Goal: Check status: Check status

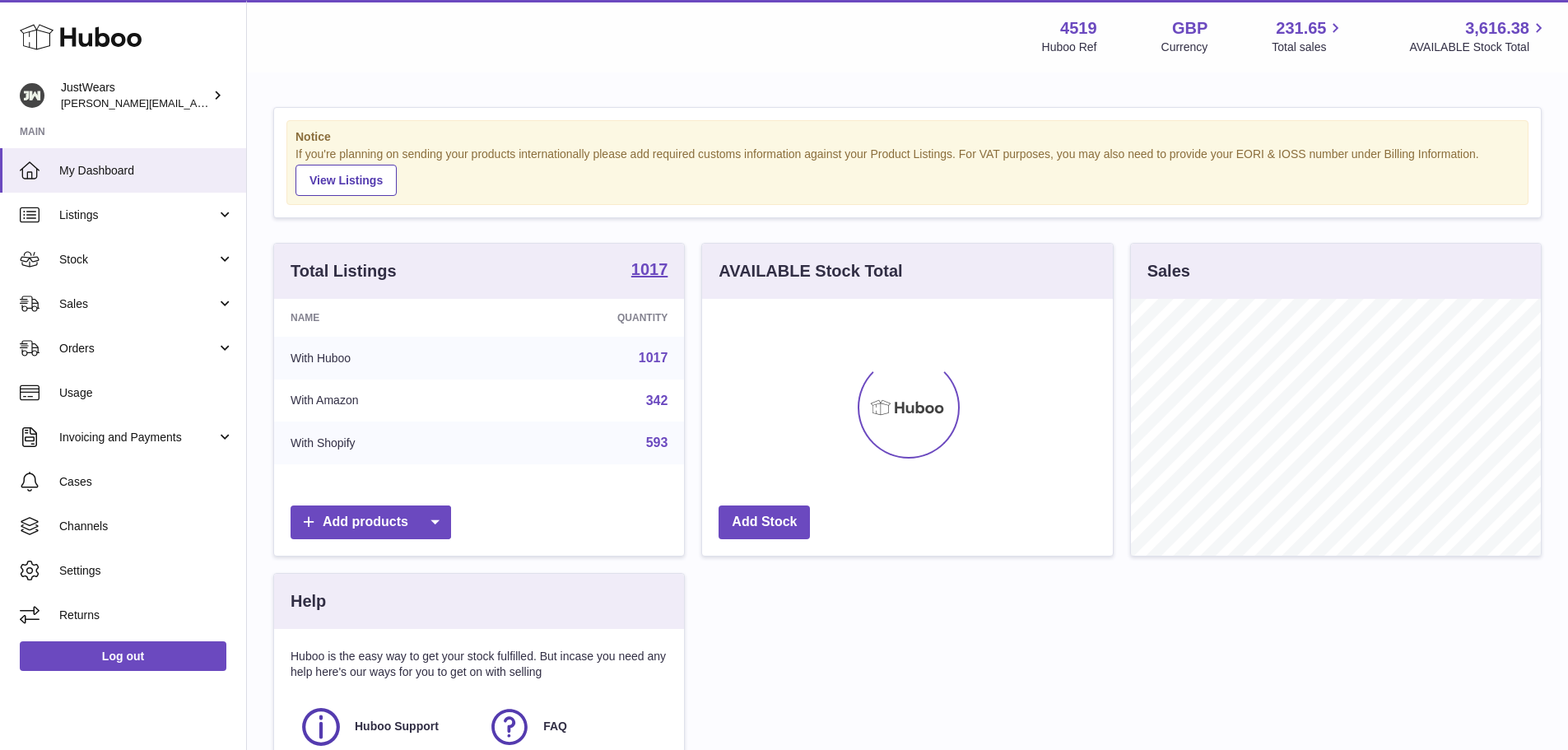
scroll to position [257, 410]
click at [223, 306] on link "Sales" at bounding box center [123, 303] width 246 height 44
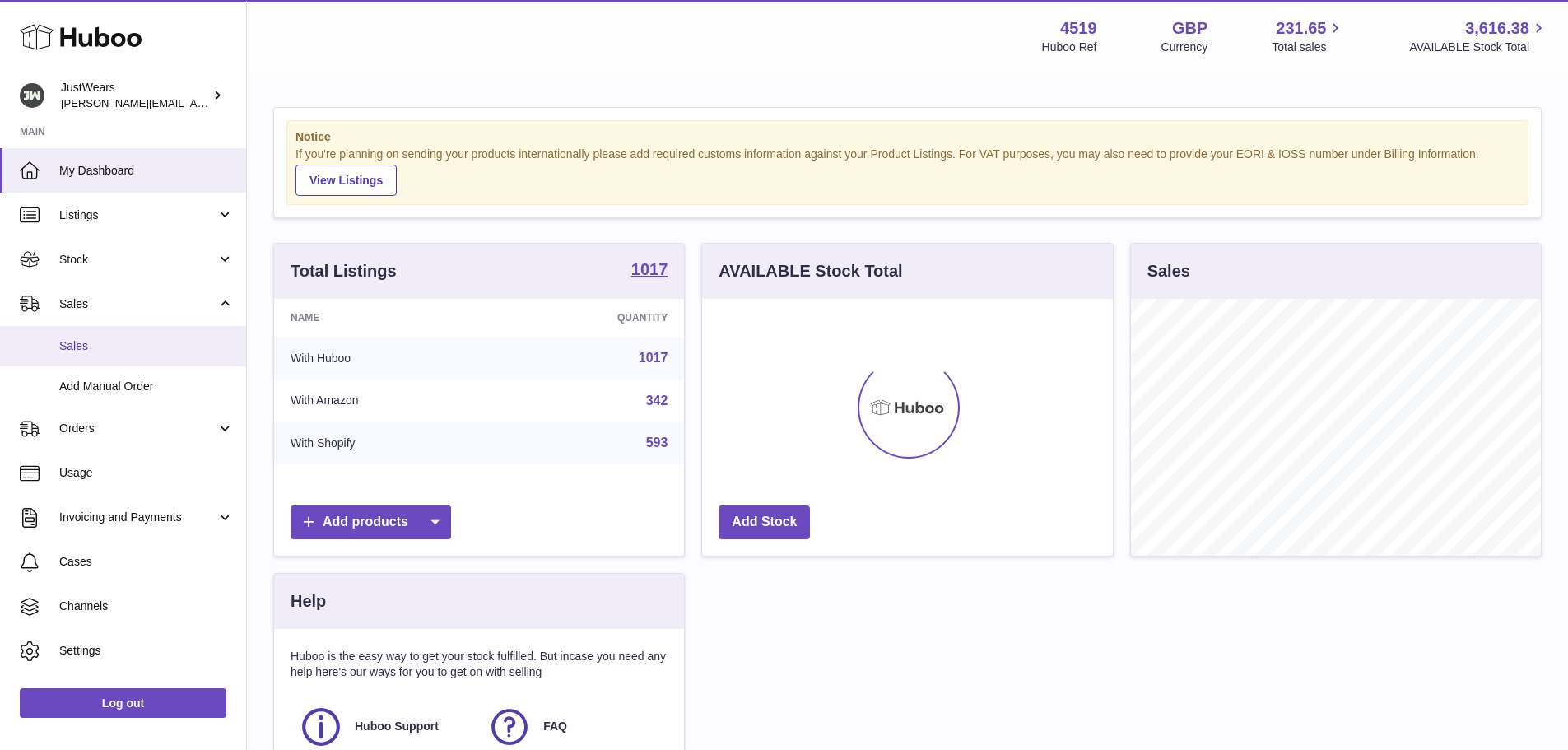
click at [146, 349] on span "Sales" at bounding box center [146, 346] width 175 height 16
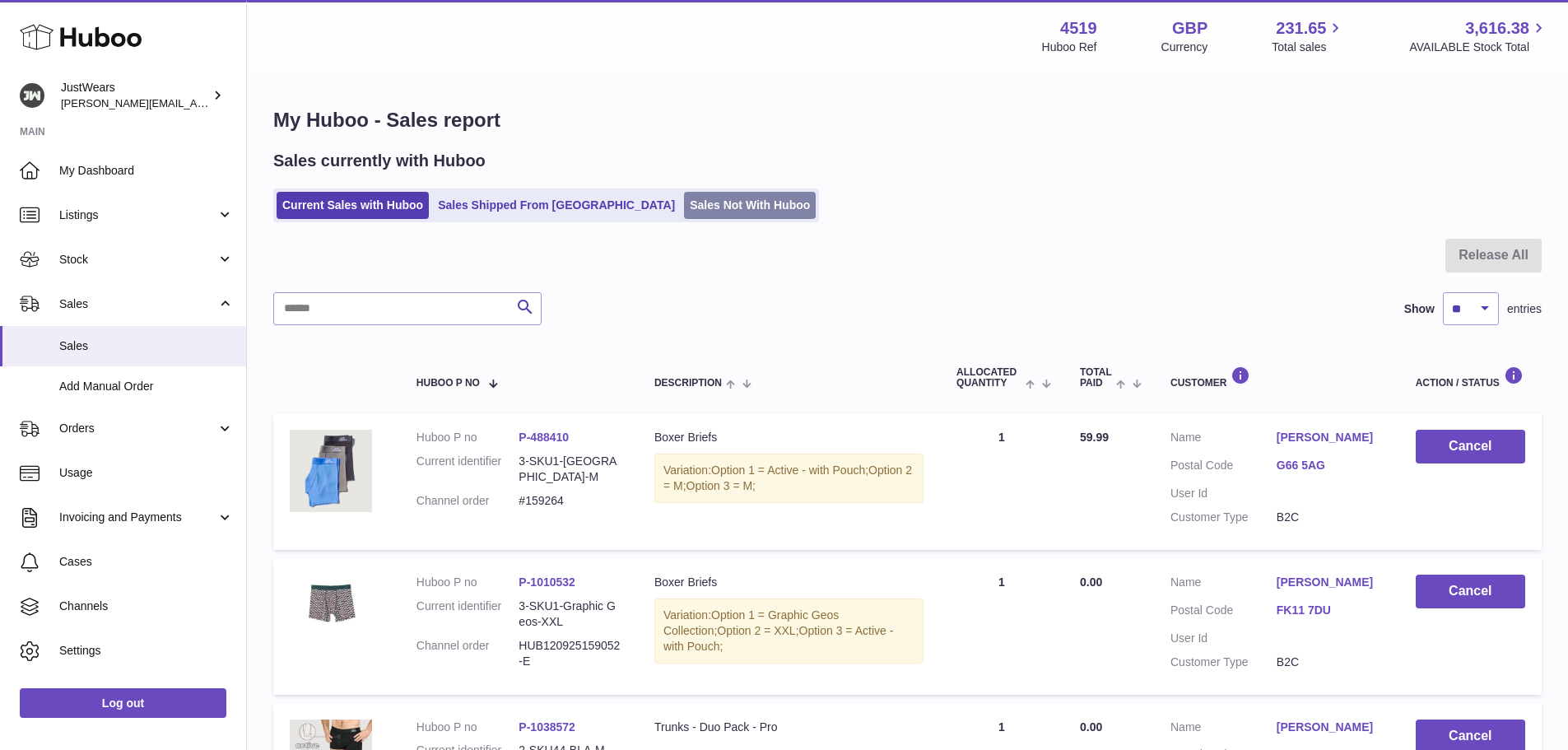
click at [684, 204] on link "Sales Not With Huboo" at bounding box center [750, 205] width 132 height 27
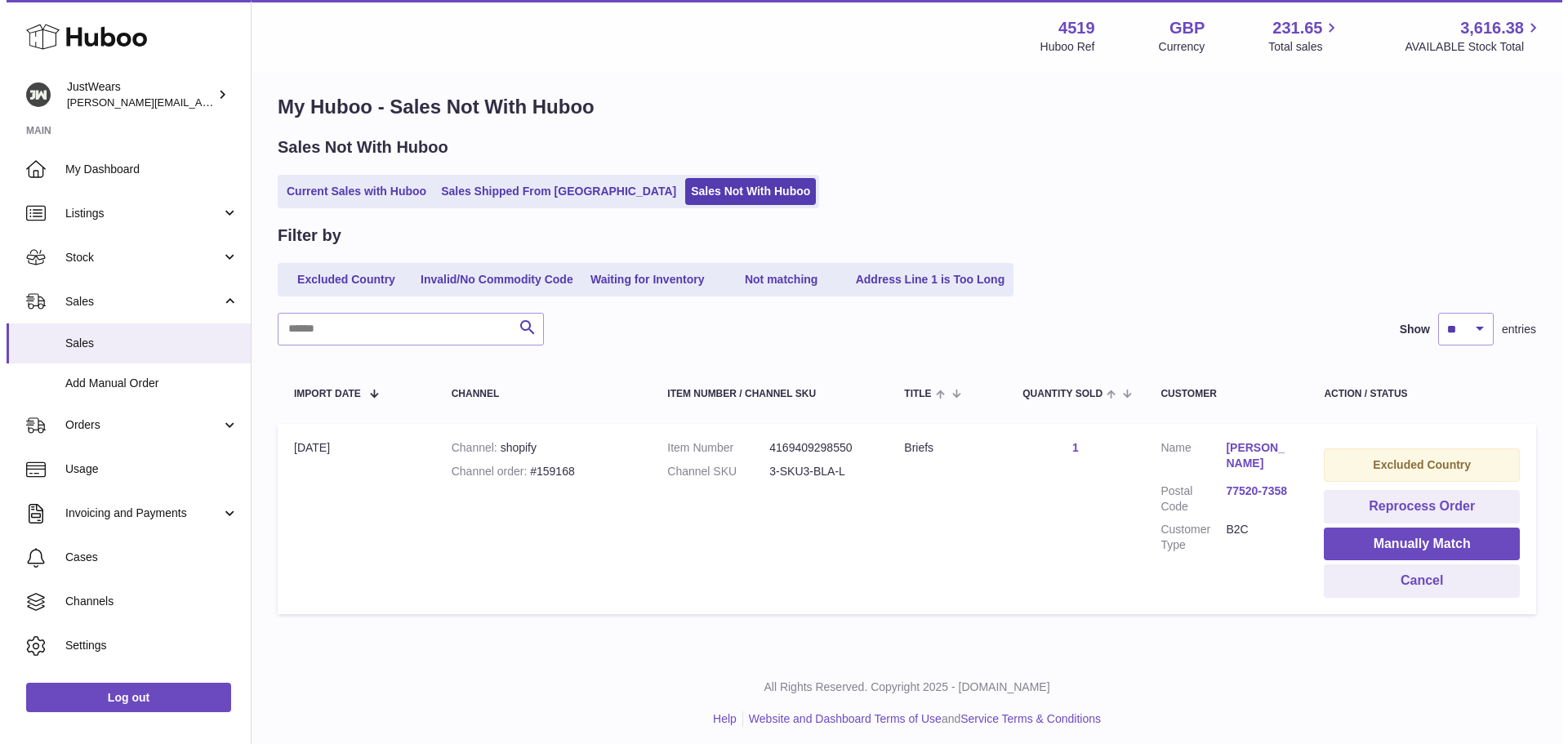
scroll to position [20, 0]
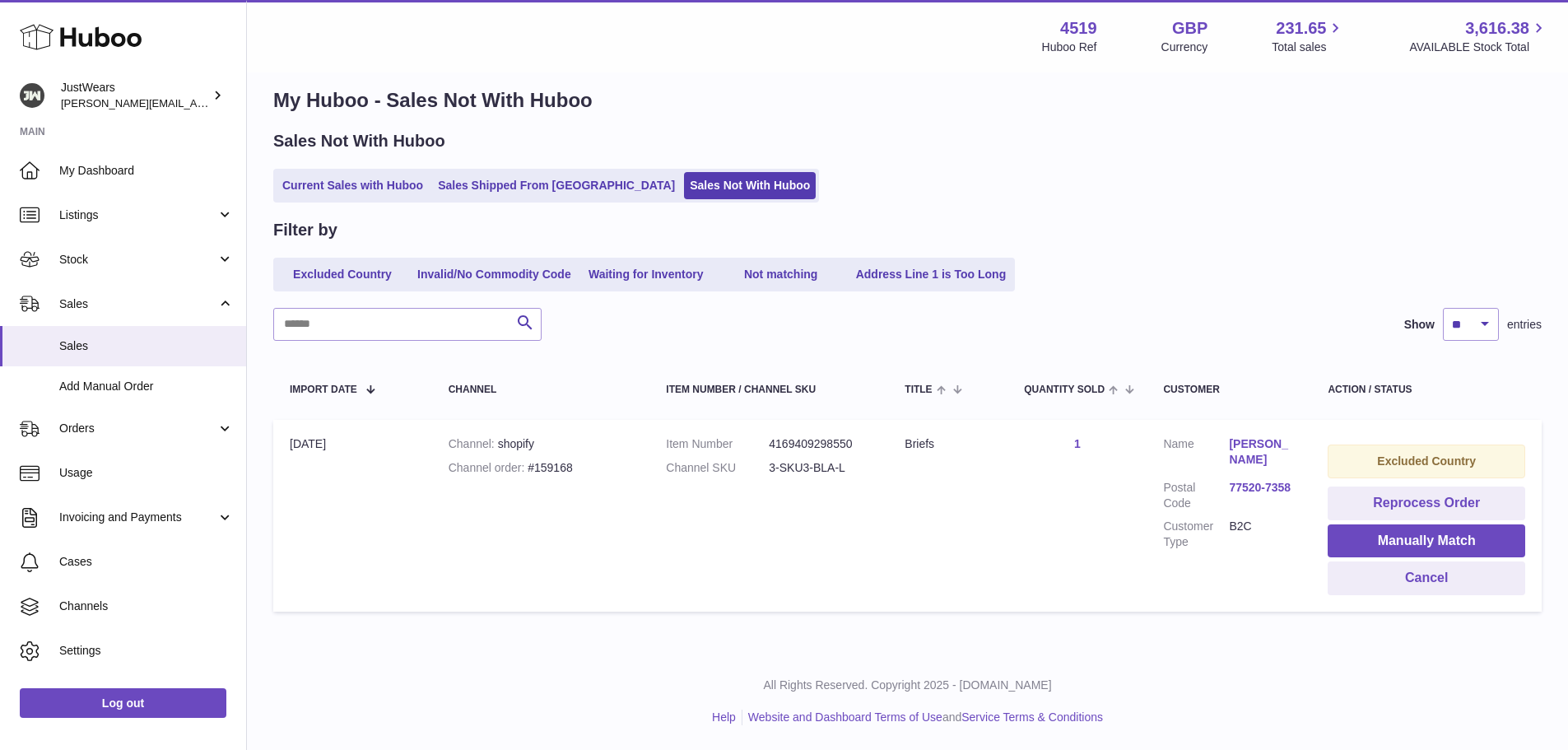
click at [1243, 486] on link "77520-7358" at bounding box center [1261, 488] width 66 height 16
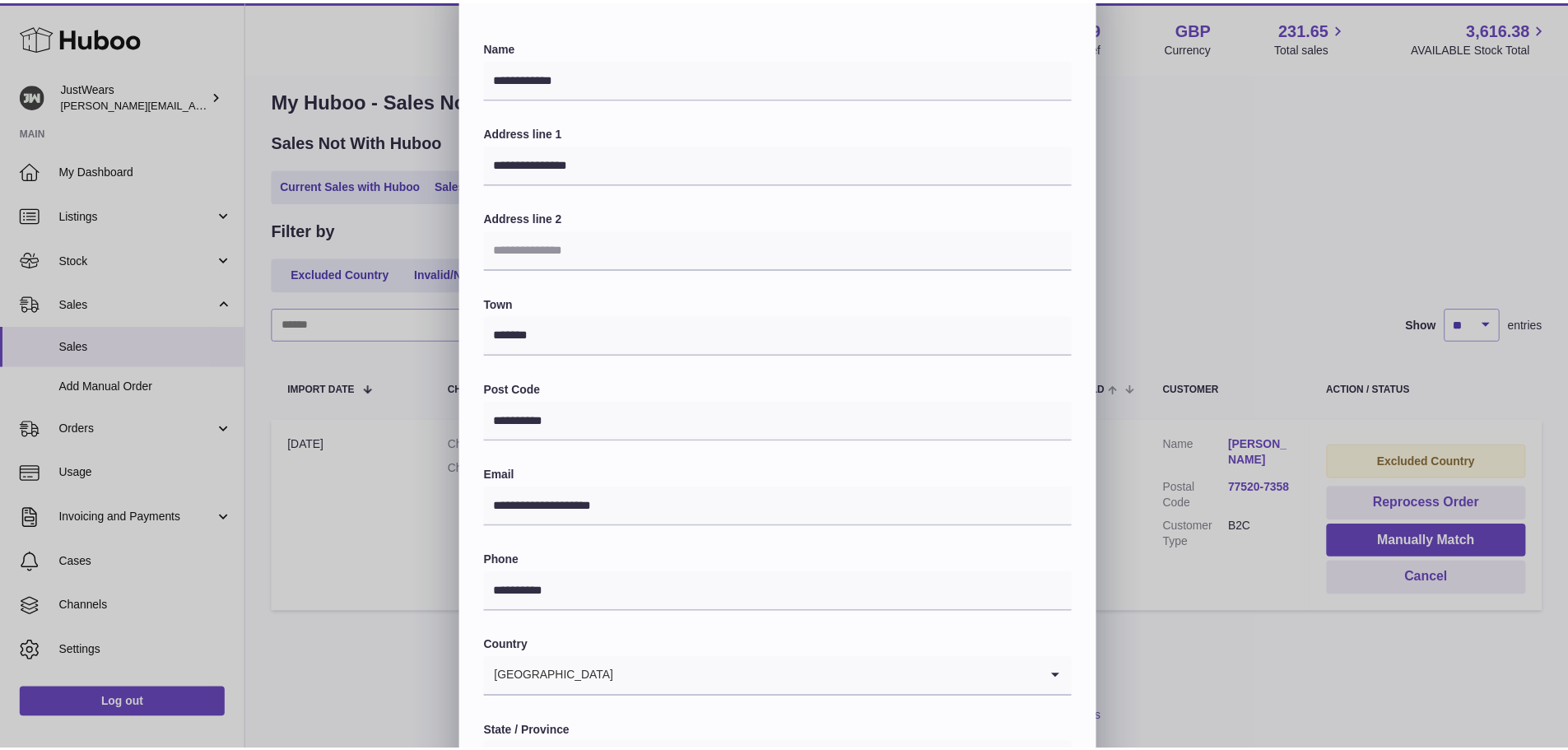
scroll to position [164, 0]
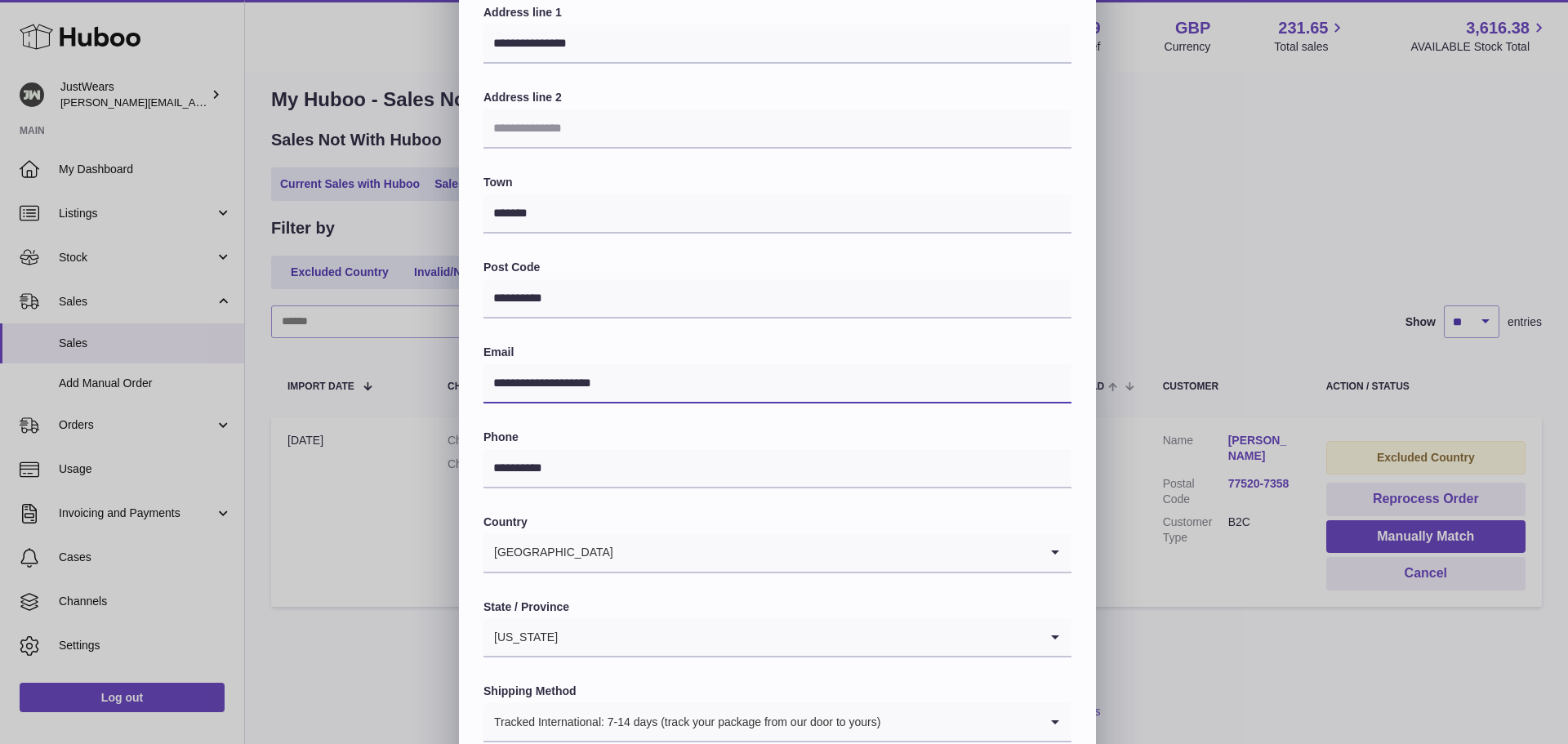
click at [618, 378] on input "**********" at bounding box center [777, 384] width 588 height 39
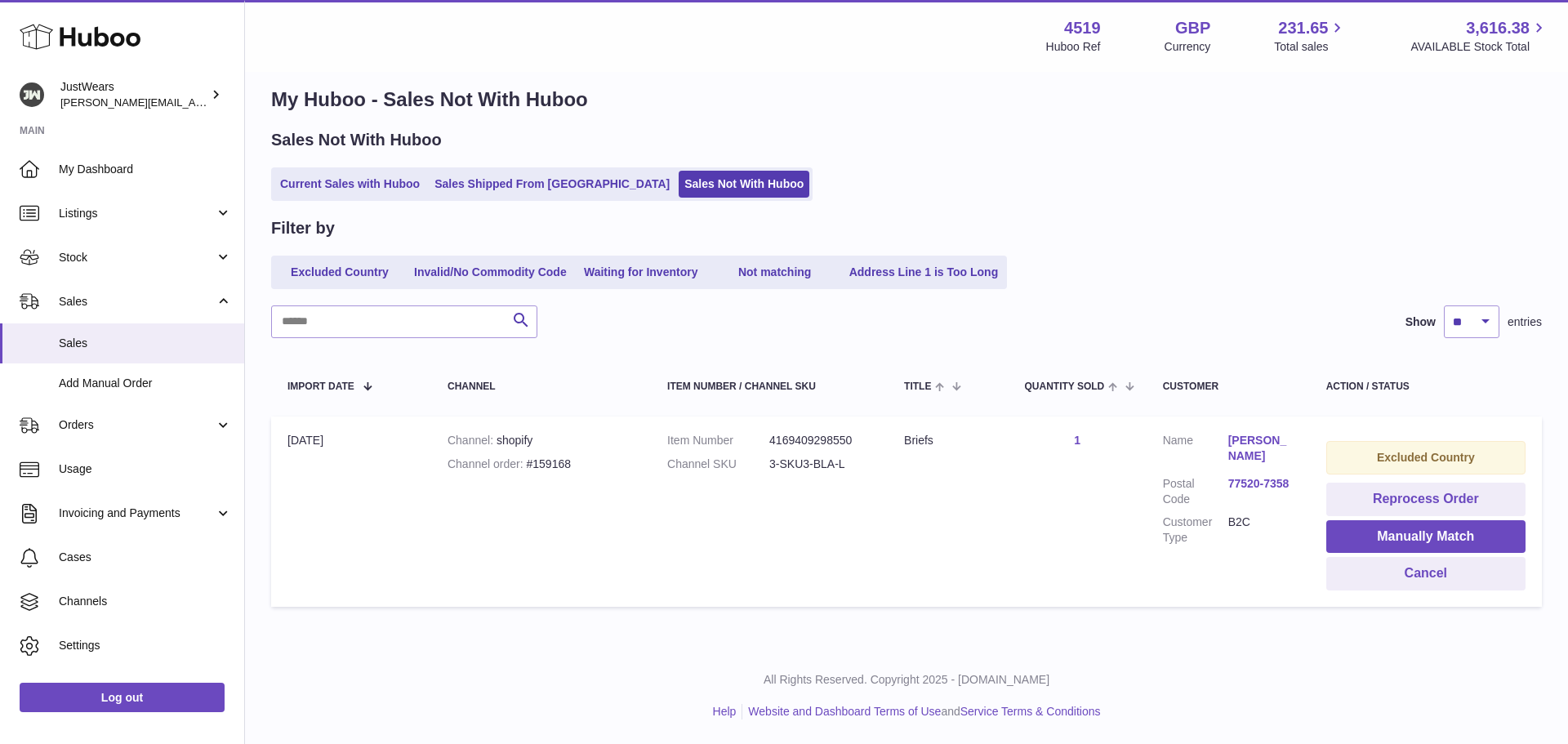
click at [413, 505] on div at bounding box center [784, 372] width 1568 height 744
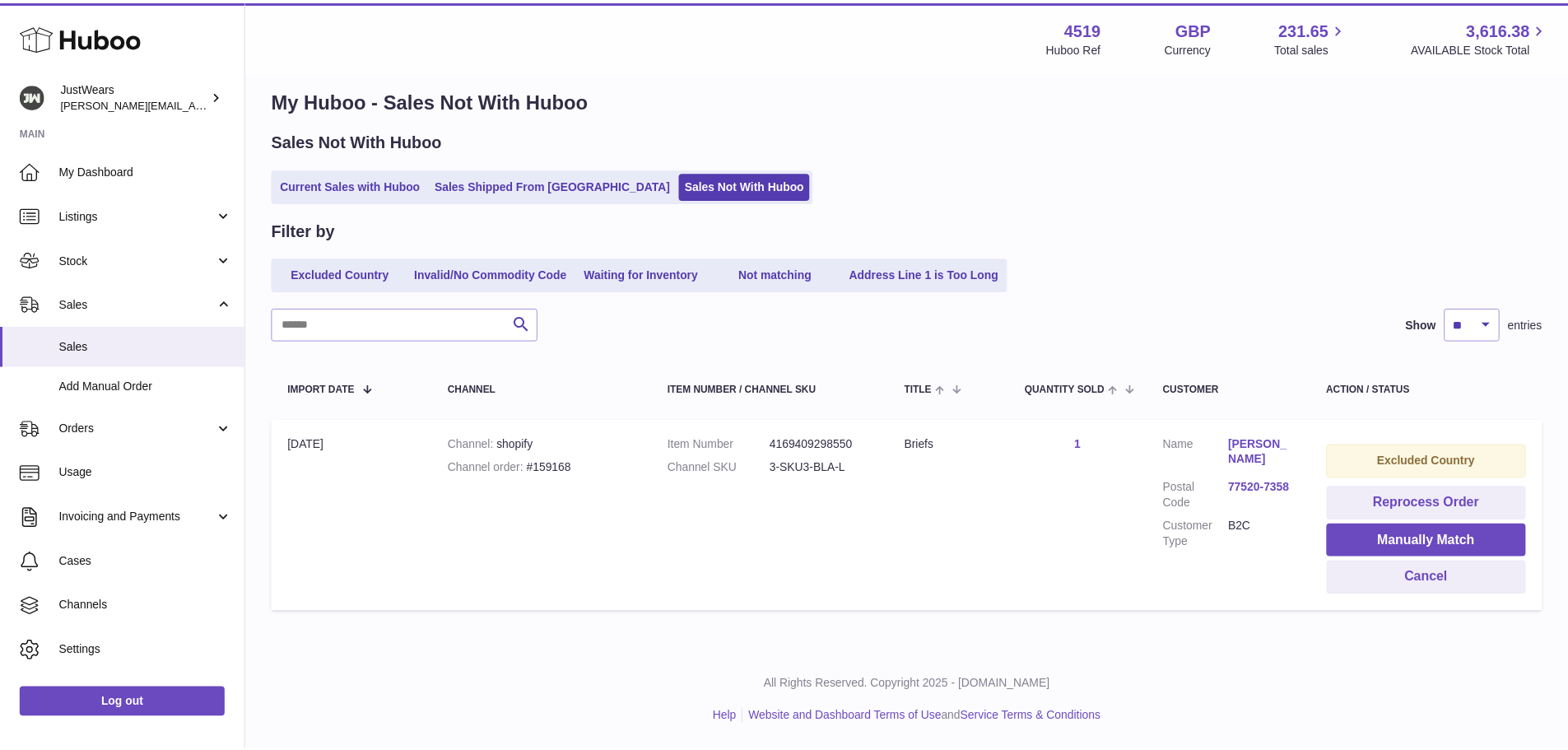
scroll to position [0, 0]
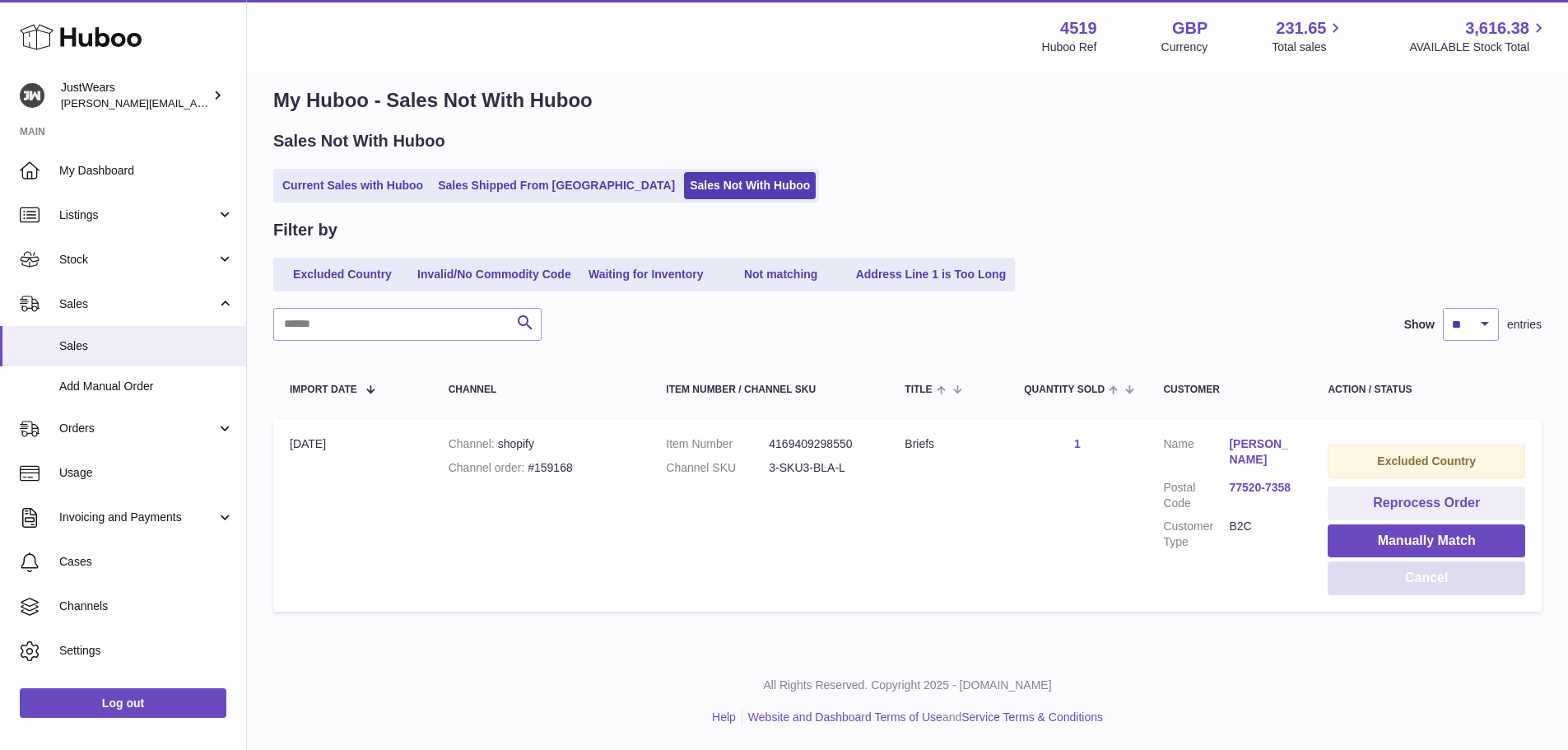
click at [1427, 579] on button "Cancel" at bounding box center [1426, 578] width 197 height 34
